Goal: Check status: Check status

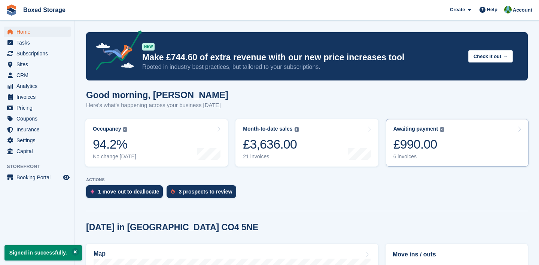
click at [407, 149] on div "£990.00" at bounding box center [419, 144] width 51 height 15
click at [418, 159] on div "6 invoices" at bounding box center [419, 157] width 51 height 6
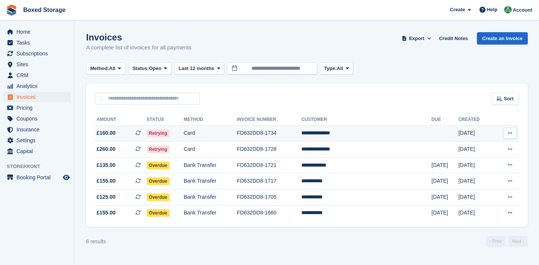
click at [266, 136] on td "FD632DD8-1734" at bounding box center [269, 133] width 64 height 16
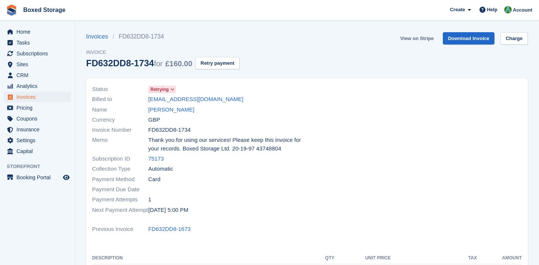
click at [423, 37] on link "View on Stripe" at bounding box center [416, 38] width 39 height 12
